Goal: Task Accomplishment & Management: Manage account settings

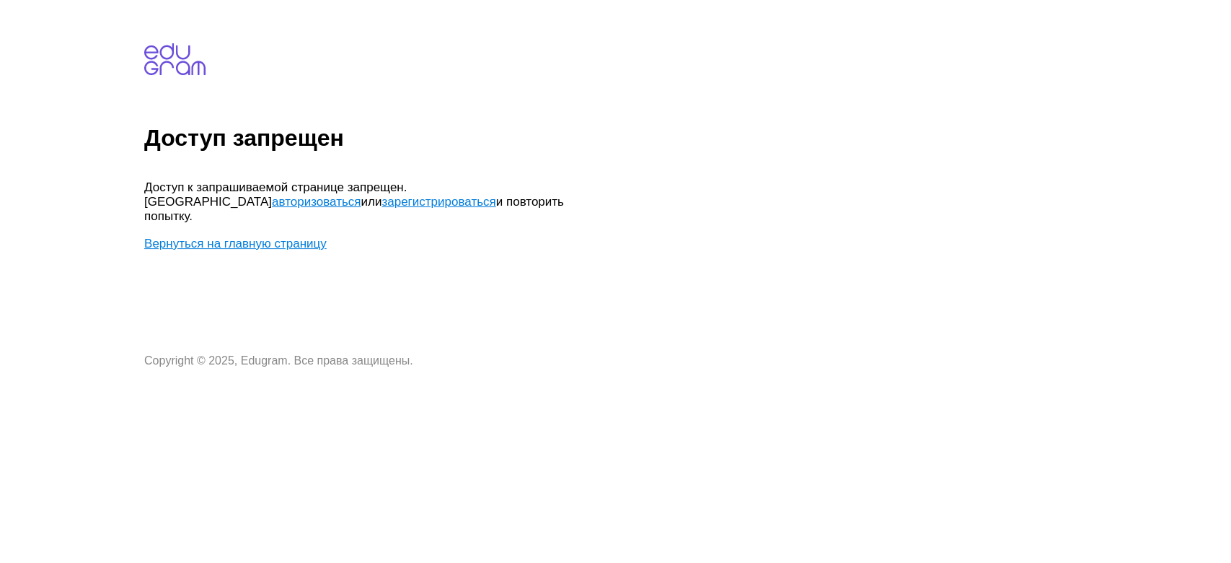
click at [361, 195] on link "авторизоваться" at bounding box center [316, 202] width 89 height 14
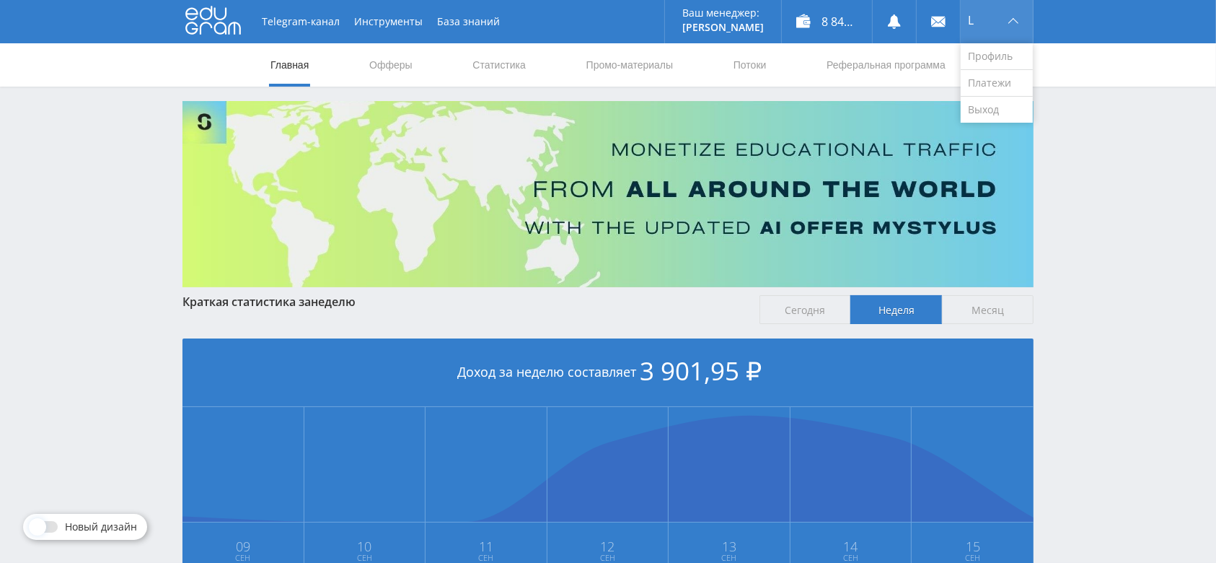
click at [996, 16] on div "L" at bounding box center [997, 21] width 72 height 43
click at [988, 111] on link "Выход" at bounding box center [997, 110] width 72 height 26
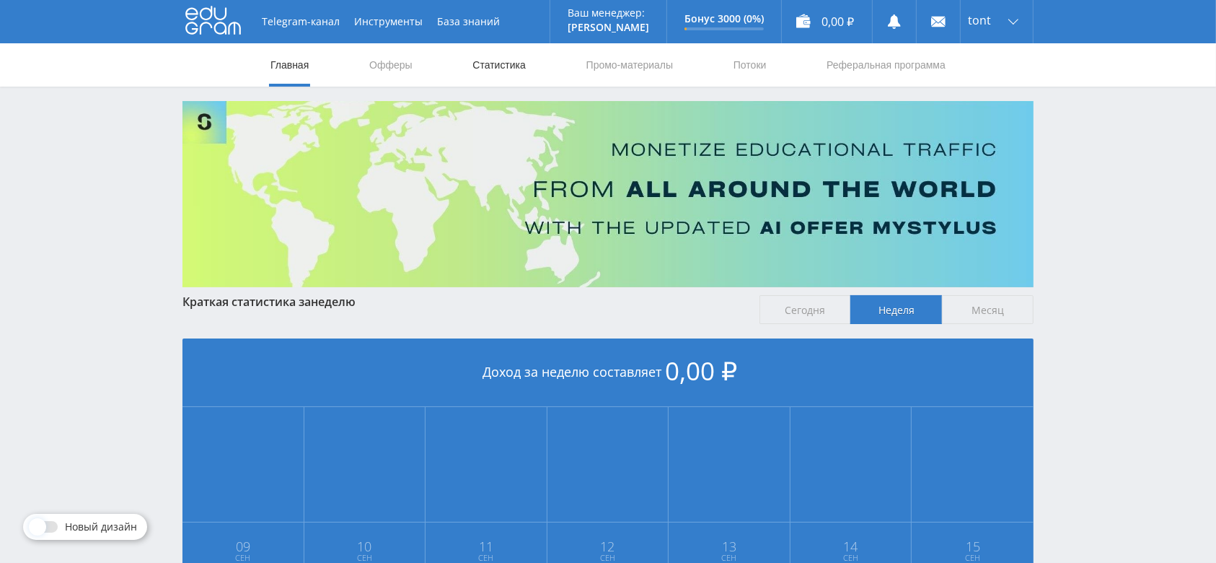
click at [501, 57] on link "Статистика" at bounding box center [499, 64] width 56 height 43
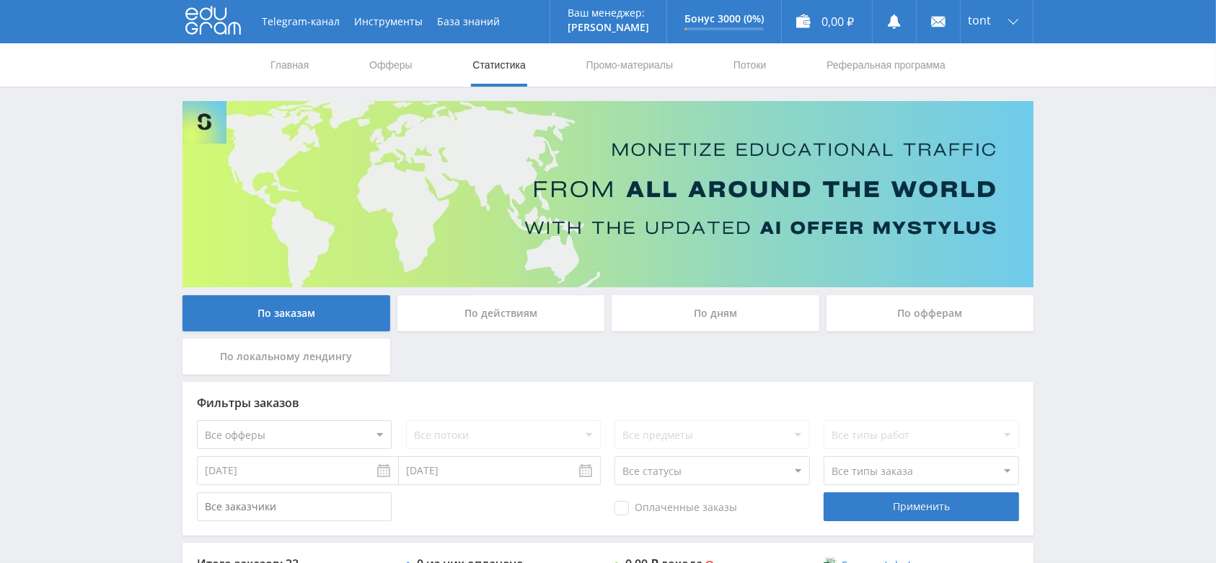
scroll to position [192, 0]
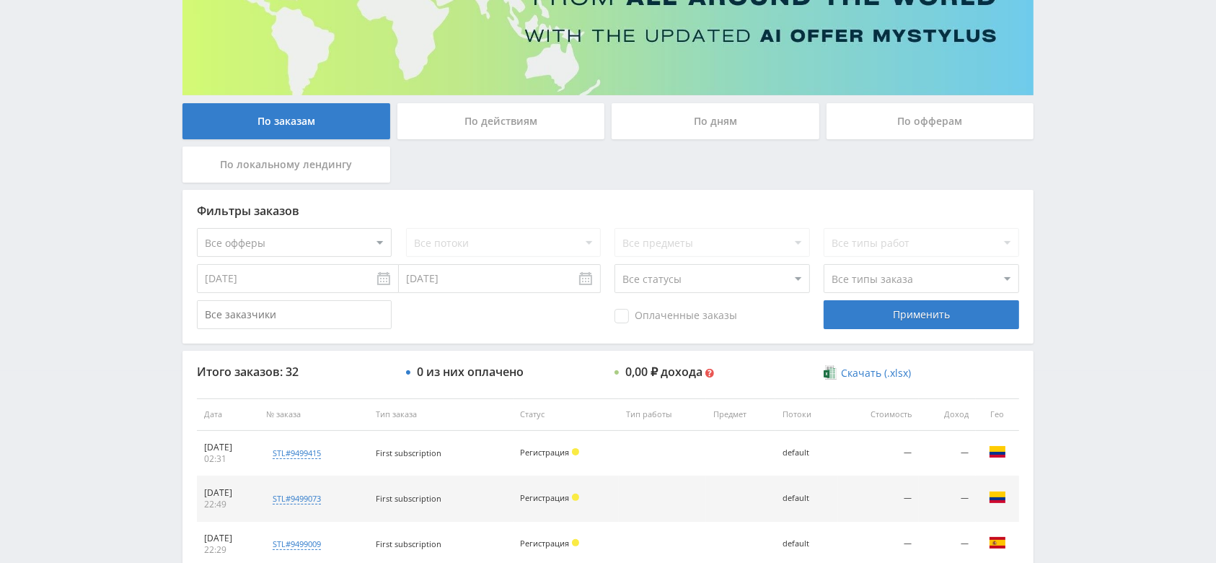
click at [690, 289] on select "Все статусы В аукционе В работе На гарантии Завершен Возврат Черновик" at bounding box center [712, 278] width 195 height 29
click at [615, 264] on select "Все статусы В аукционе В работе На гарантии Завершен Возврат Черновик" at bounding box center [712, 278] width 195 height 29
drag, startPoint x: 680, startPoint y: 280, endPoint x: 674, endPoint y: 291, distance: 12.9
click at [680, 280] on select "Все статусы В аукционе В работе На гарантии Завершен Возврат Черновик" at bounding box center [712, 278] width 195 height 29
select select "3"
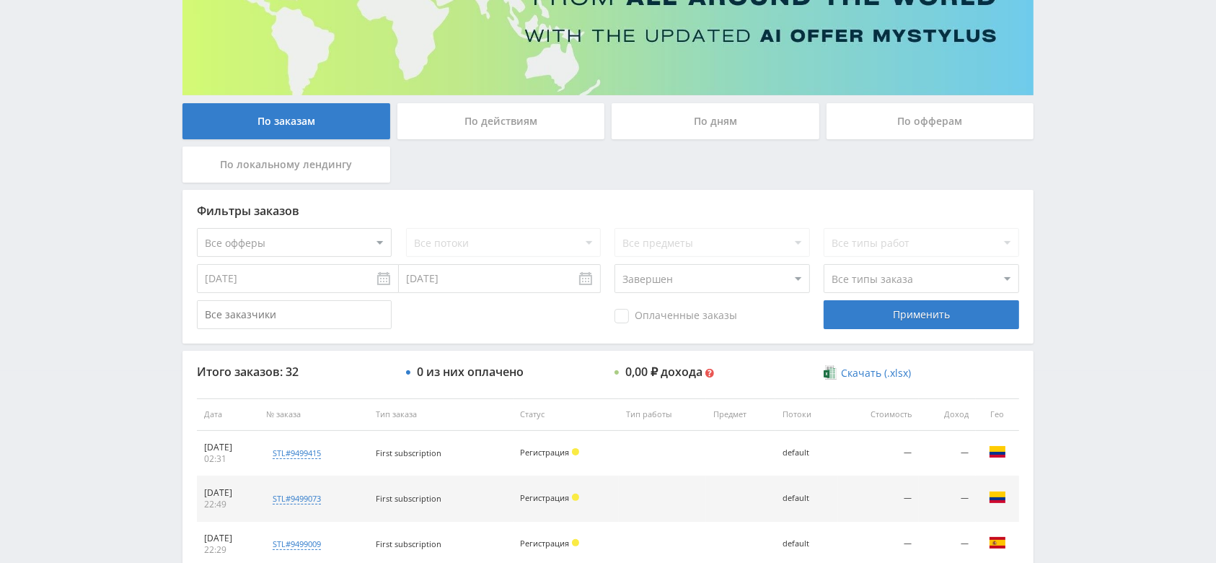
click at [615, 264] on select "Все статусы В аукционе В работе На гарантии Завершен Возврат Черновик" at bounding box center [712, 278] width 195 height 29
click at [873, 311] on div "Применить" at bounding box center [921, 314] width 195 height 29
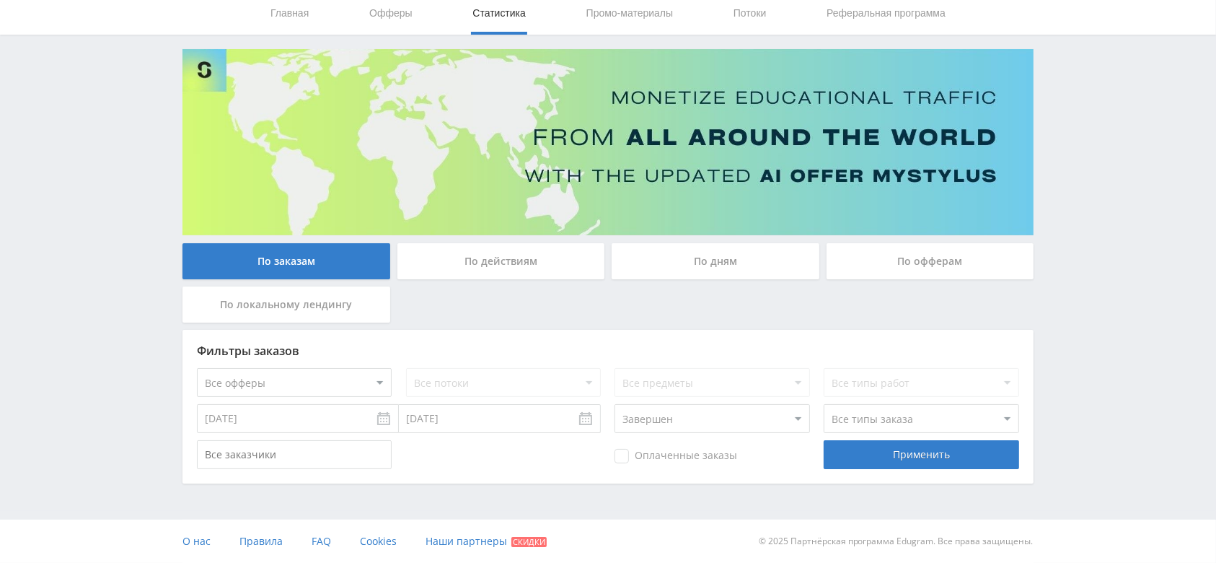
scroll to position [52, 0]
click at [646, 418] on select "Все статусы В аукционе В работе На гарантии Завершен Возврат Черновик" at bounding box center [712, 418] width 195 height 29
click at [1112, 295] on div "Telegram-канал Инструменты База знаний Ваш менеджер: [PERSON_NAME] Online @edug…" at bounding box center [608, 255] width 1216 height 615
click at [683, 263] on div "По дням" at bounding box center [716, 261] width 208 height 36
click at [0, 0] on input "По дням" at bounding box center [0, 0] width 0 height 0
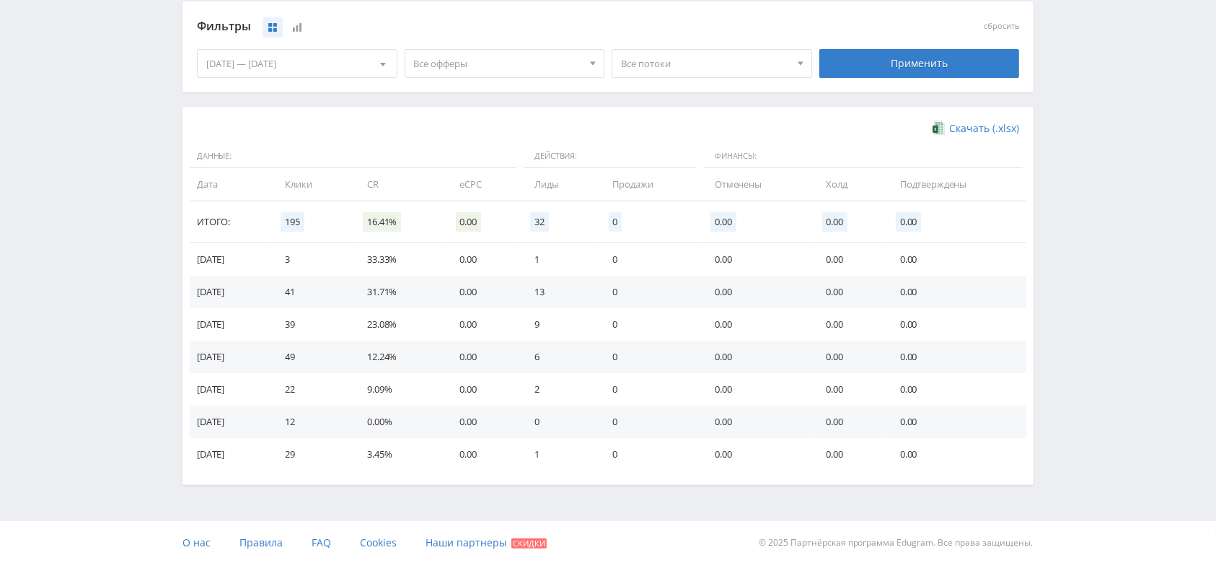
scroll to position [0, 0]
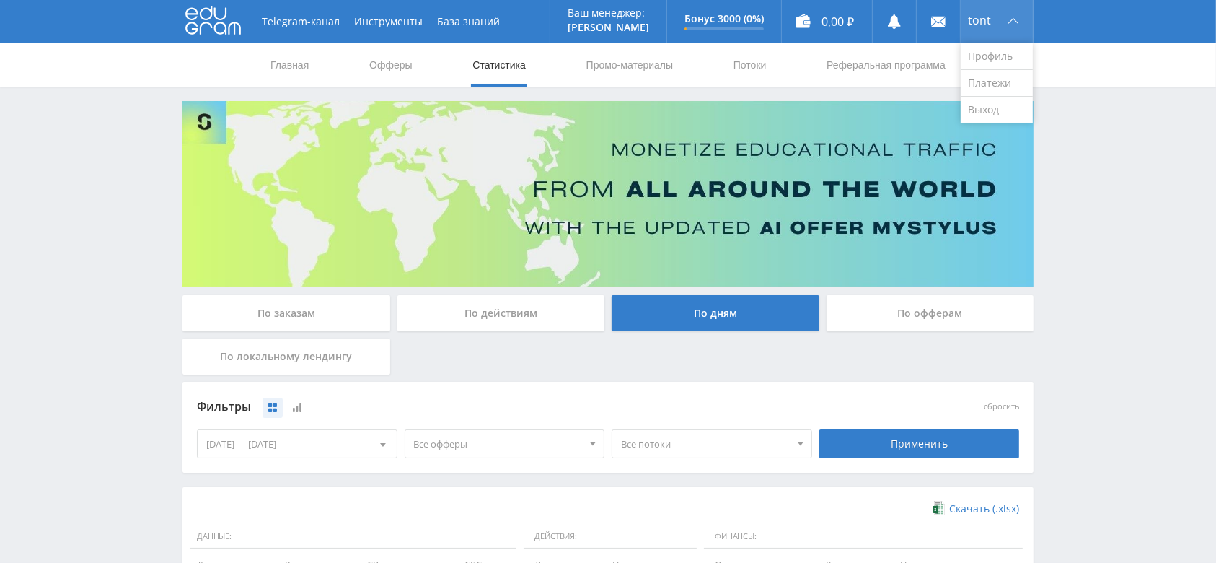
click at [987, 32] on div "tont" at bounding box center [997, 21] width 72 height 43
click at [998, 107] on link "Выход" at bounding box center [997, 110] width 72 height 26
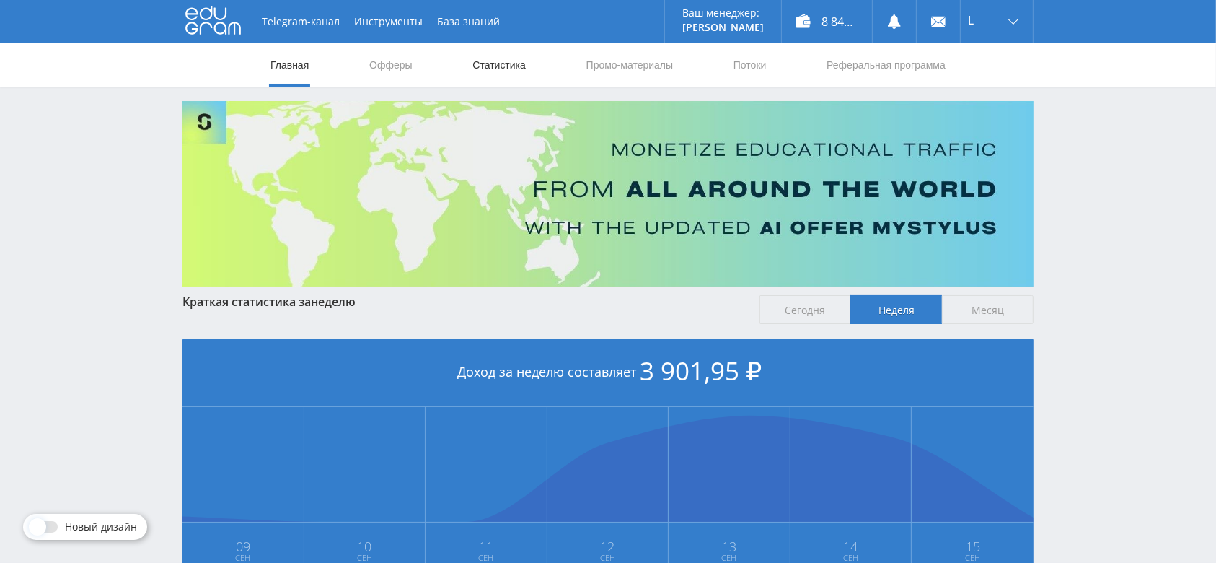
click at [514, 68] on link "Статистика" at bounding box center [499, 64] width 56 height 43
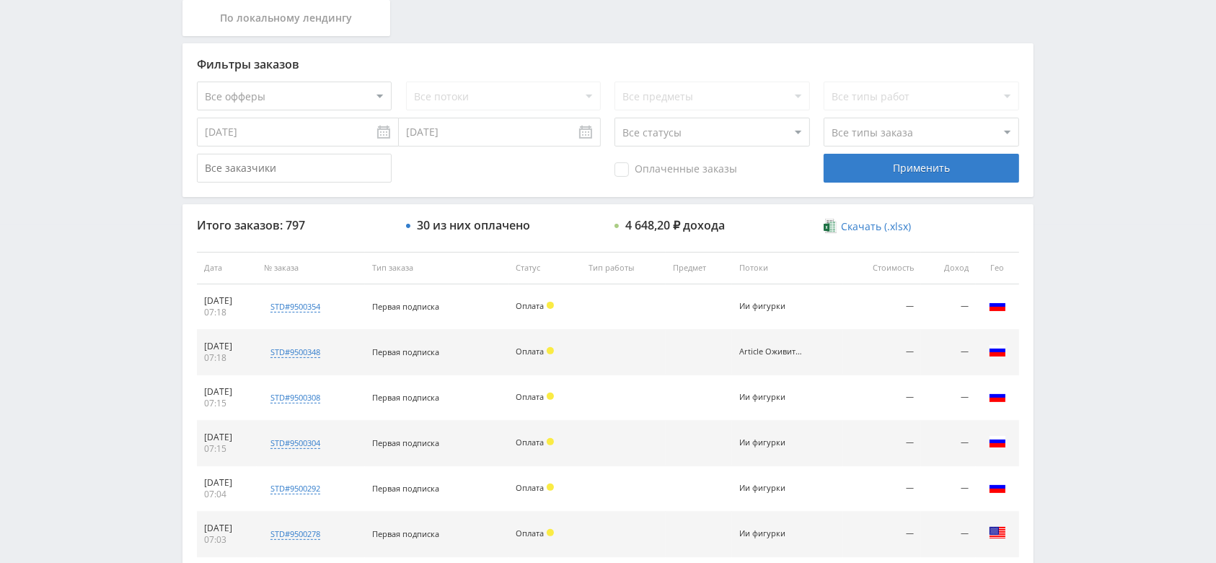
scroll to position [384, 0]
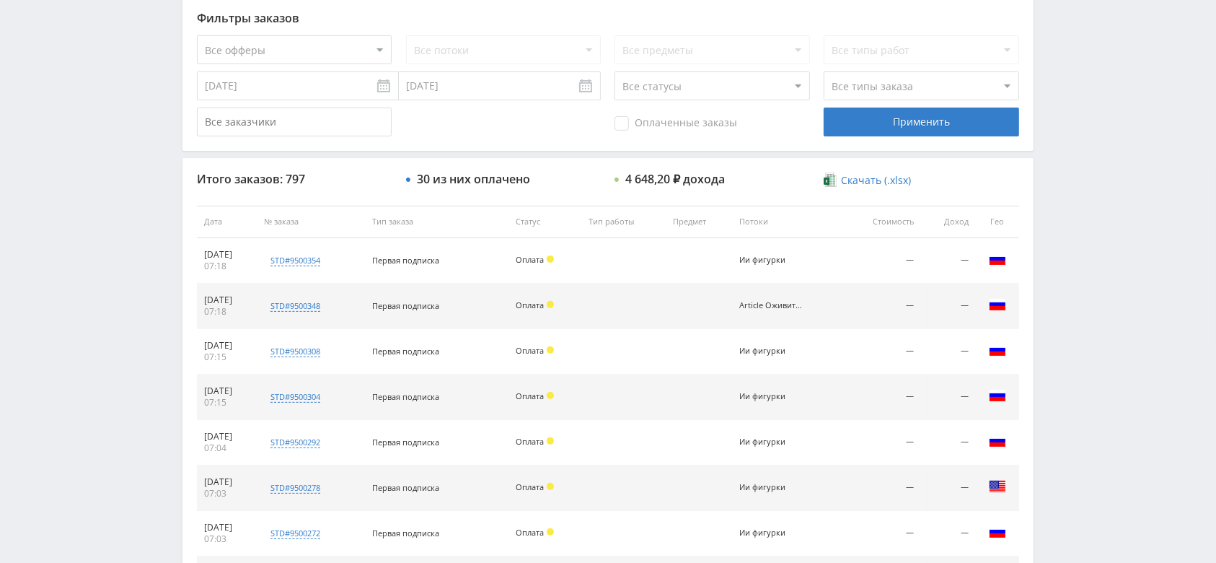
click at [659, 92] on select "Все статусы В аукционе В работе На гарантии Завершен Возврат Черновик" at bounding box center [712, 85] width 195 height 29
select select "3"
click at [615, 71] on select "Все статусы В аукционе В работе На гарантии Завершен Возврат Черновик" at bounding box center [712, 85] width 195 height 29
click at [884, 118] on div "Применить" at bounding box center [921, 121] width 195 height 29
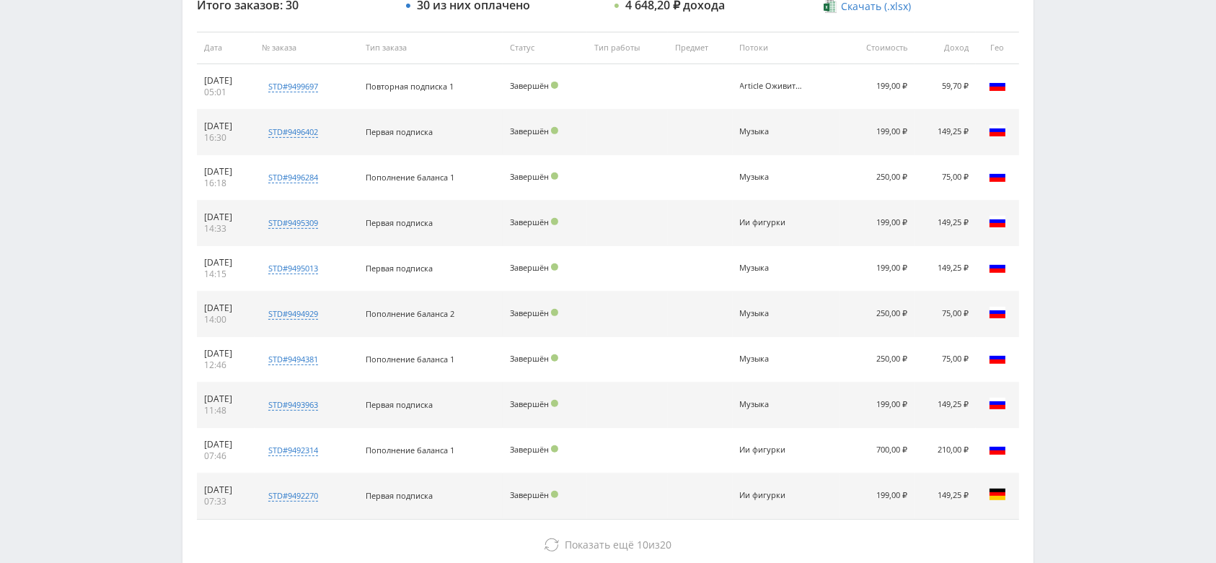
scroll to position [577, 0]
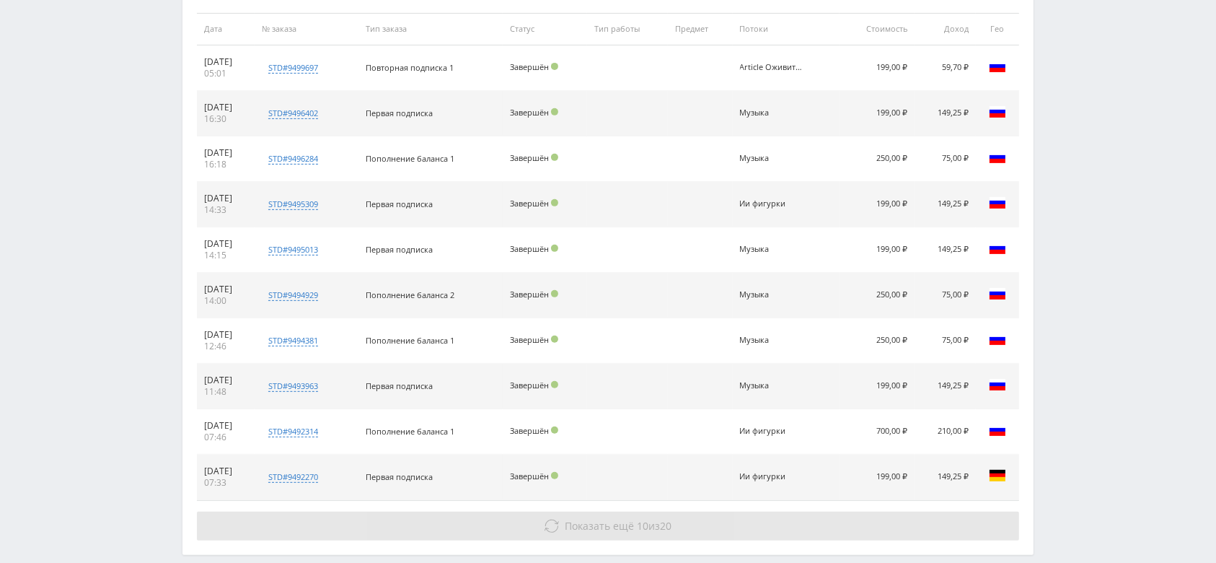
click at [588, 519] on span "Показать ещё" at bounding box center [600, 526] width 69 height 14
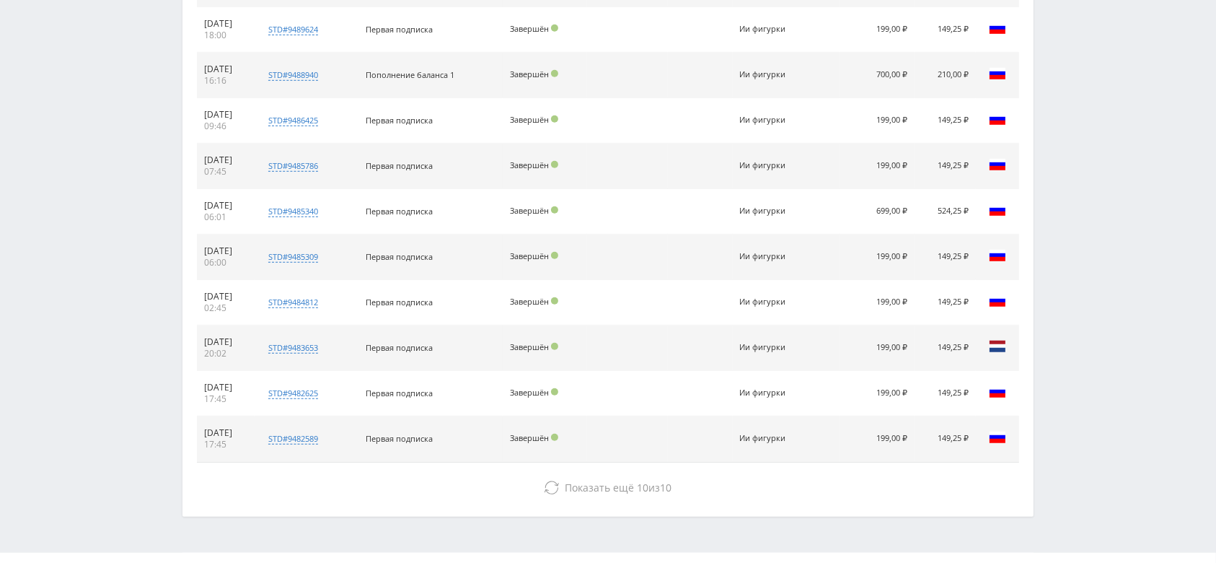
scroll to position [1100, 0]
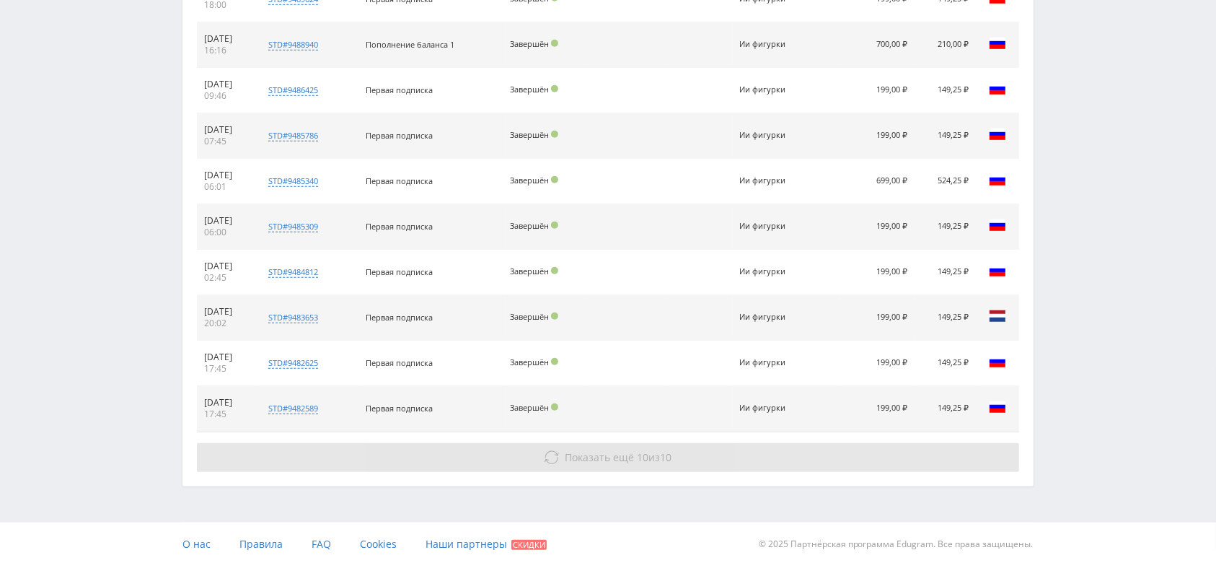
click at [619, 444] on button "Показать ещё 10 из 10" at bounding box center [608, 457] width 822 height 29
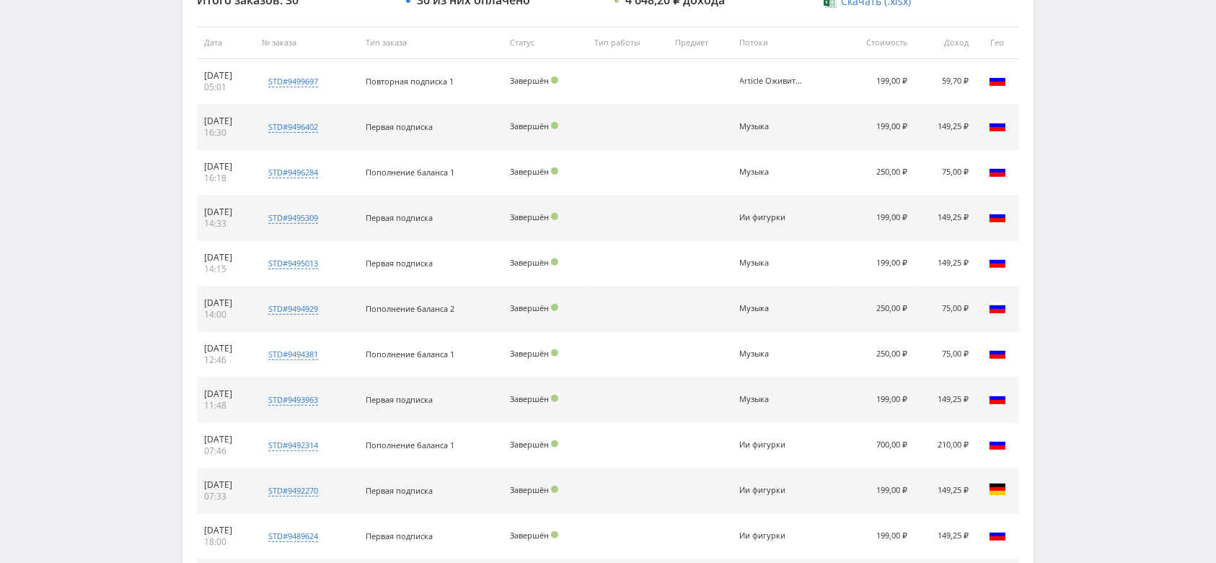
scroll to position [371, 0]
